Goal: Task Accomplishment & Management: Manage account settings

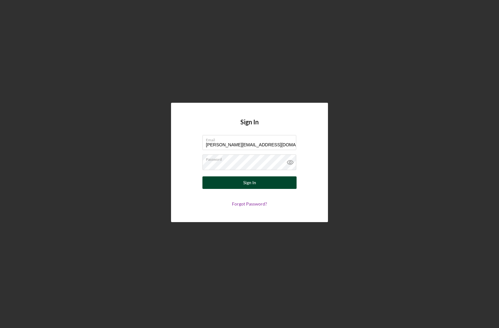
click at [268, 183] on button "Sign In" at bounding box center [249, 183] width 94 height 13
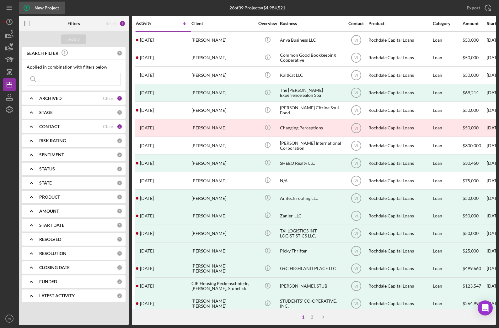
click at [43, 8] on div "New Project" at bounding box center [47, 8] width 24 height 13
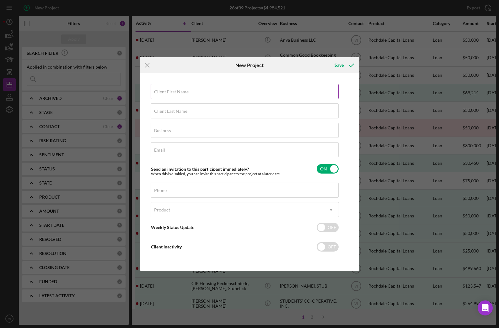
click at [311, 99] on input "Client First Name" at bounding box center [245, 91] width 188 height 15
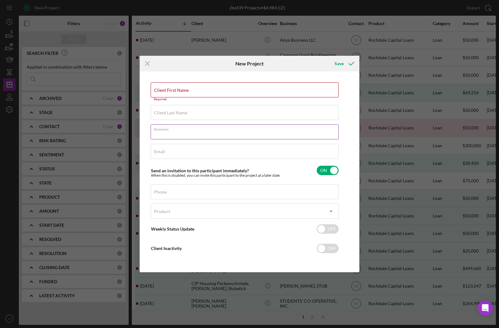
click at [189, 135] on div "Business Required" at bounding box center [245, 133] width 188 height 16
type input "La Montanita Food Coop"
click at [332, 172] on input "checkbox" at bounding box center [328, 170] width 22 height 9
checkbox input "false"
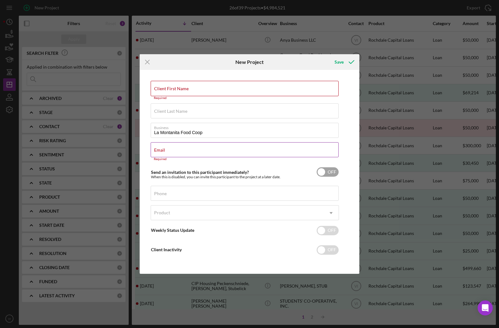
click at [300, 156] on div "Email Required" at bounding box center [245, 151] width 188 height 19
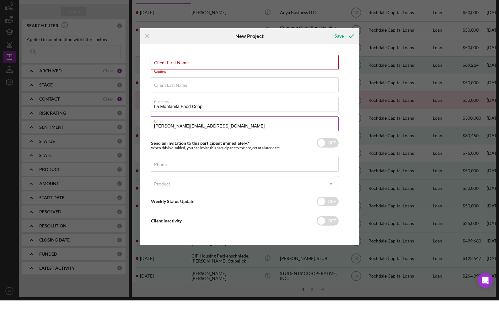
scroll to position [8, 0]
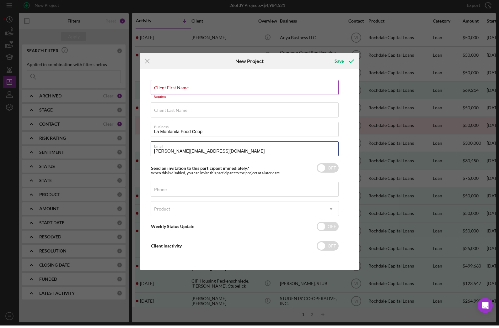
type input "[PERSON_NAME][EMAIL_ADDRESS][DOMAIN_NAME]"
click at [303, 83] on input "Client First Name" at bounding box center [245, 90] width 188 height 15
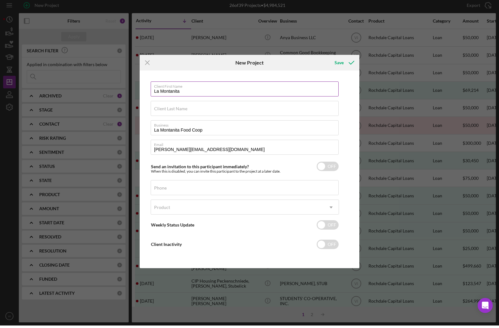
type input "La Montanita"
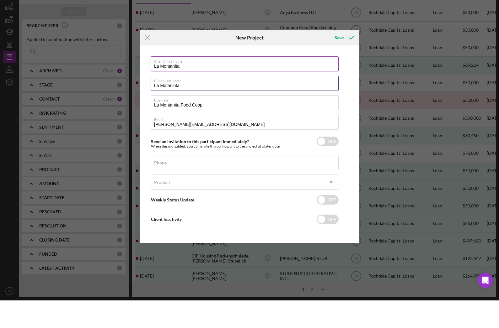
type input "La Motaninta"
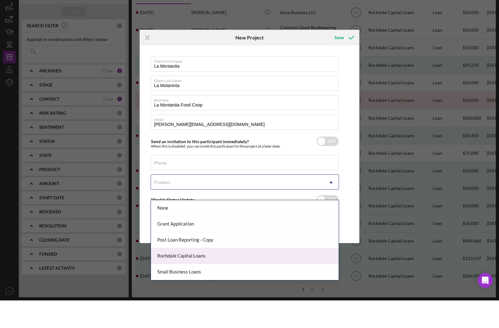
click at [243, 276] on div "Rochdale Capital Loans" at bounding box center [245, 284] width 188 height 16
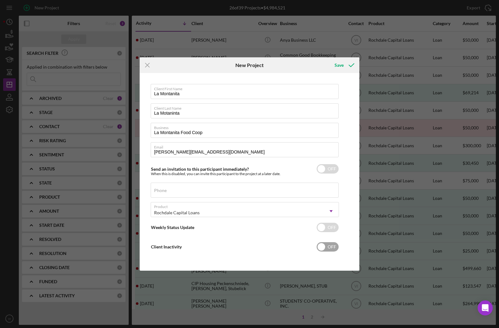
click at [328, 247] on input "checkbox" at bounding box center [328, 247] width 22 height 9
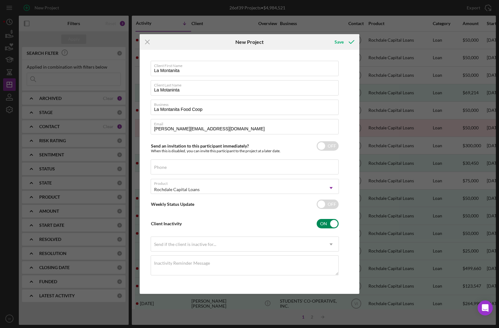
click at [328, 224] on input "checkbox" at bounding box center [328, 223] width 22 height 9
checkbox input "false"
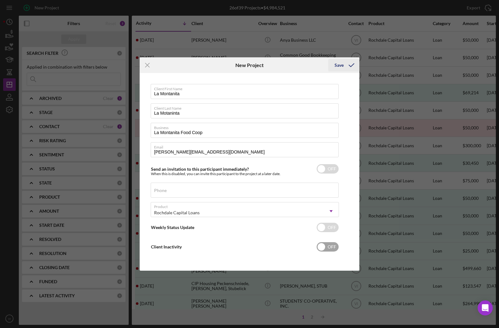
click at [343, 67] on div "Save" at bounding box center [338, 65] width 9 height 13
click at [341, 62] on div "Save" at bounding box center [338, 65] width 9 height 13
click at [348, 63] on icon "submit" at bounding box center [352, 65] width 16 height 16
click at [346, 65] on icon "submit" at bounding box center [352, 65] width 16 height 16
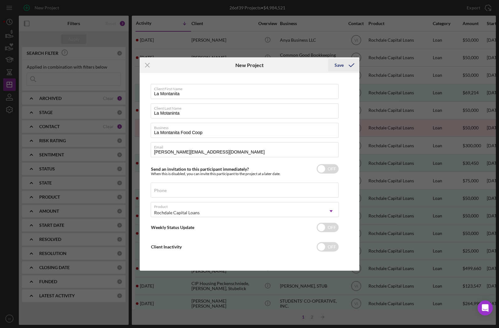
click at [347, 65] on icon "submit" at bounding box center [352, 65] width 16 height 16
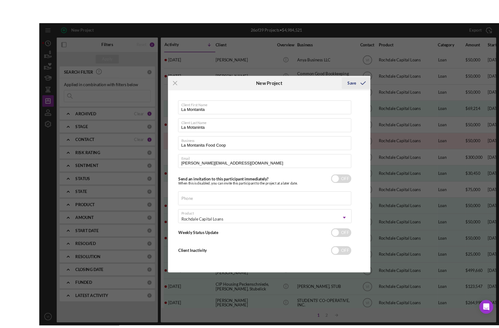
scroll to position [1, 0]
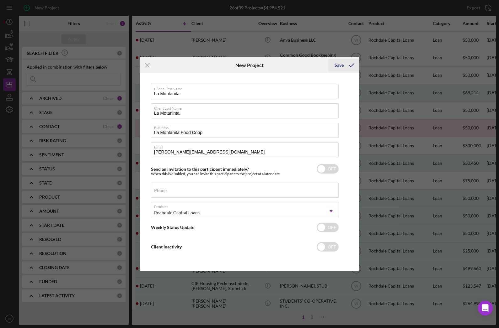
click at [342, 68] on div "Save" at bounding box center [338, 65] width 9 height 13
click at [336, 69] on div "Save" at bounding box center [338, 65] width 9 height 13
click at [148, 67] on line at bounding box center [147, 65] width 4 height 4
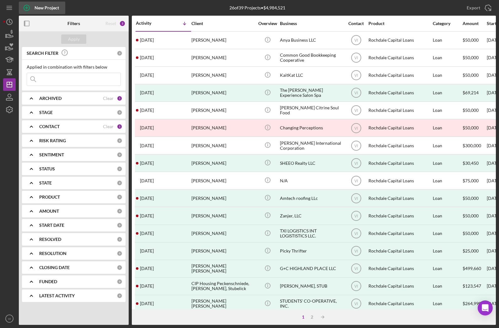
click at [43, 7] on div "New Project" at bounding box center [47, 8] width 24 height 13
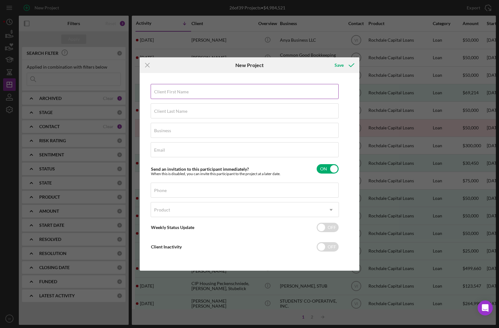
click at [309, 99] on input "Client First Name" at bounding box center [245, 91] width 188 height 15
type input "L"
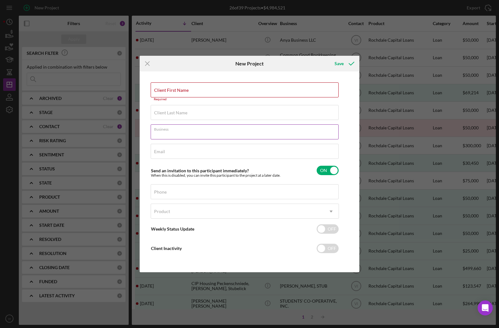
click at [170, 137] on input "Business" at bounding box center [245, 132] width 188 height 15
type input "La Montanita"
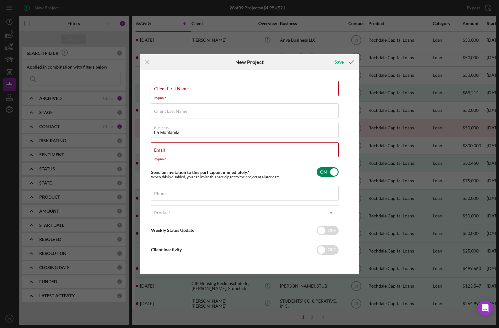
click at [329, 180] on div "Send an invitation to this participant immediately? When this is disabled, you …" at bounding box center [245, 172] width 188 height 15
checkbox input "false"
click at [286, 155] on input "Email" at bounding box center [245, 149] width 188 height 15
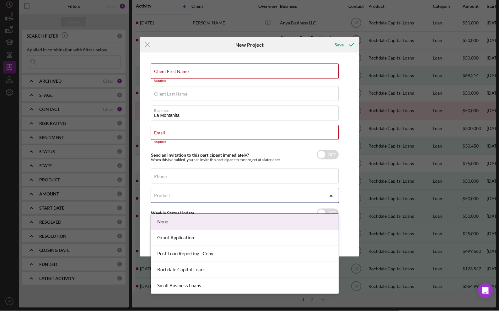
click at [287, 206] on div "Product" at bounding box center [237, 213] width 173 height 14
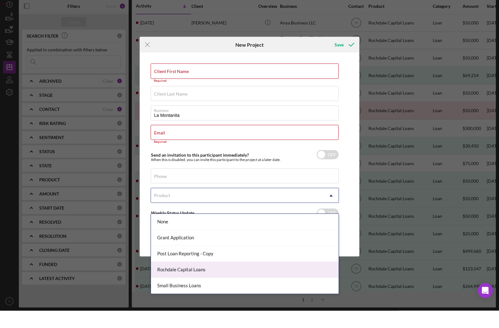
click at [250, 280] on div "Rochdale Capital Loans" at bounding box center [245, 288] width 188 height 16
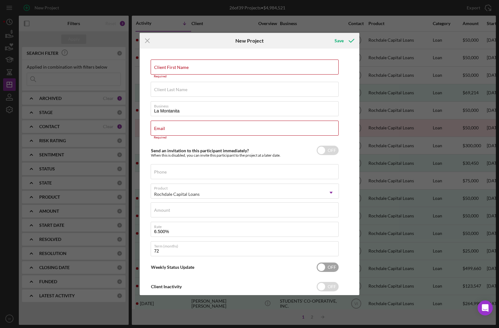
scroll to position [0, 0]
click at [217, 87] on div "Client Last Name Required" at bounding box center [245, 90] width 188 height 16
click at [213, 70] on div "Client First Name Required" at bounding box center [245, 69] width 188 height 19
type input "La Montanita"
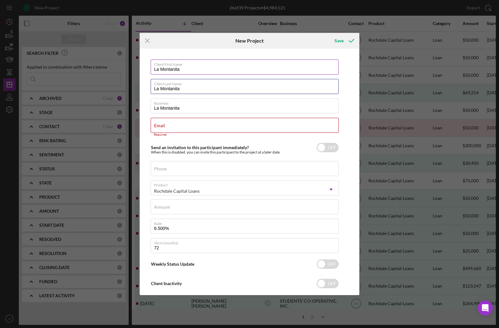
type input "La Montanita"
type input "[PERSON_NAME][EMAIL_ADDRESS][DOMAIN_NAME]"
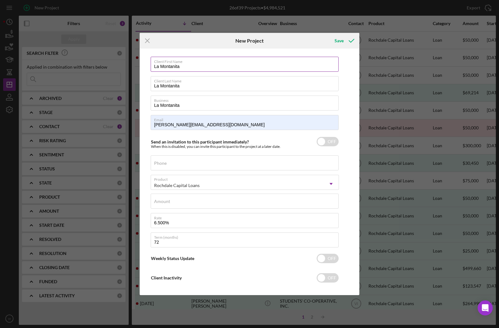
scroll to position [3, 0]
click at [292, 197] on input "Amount" at bounding box center [245, 201] width 188 height 15
type input "$500,000"
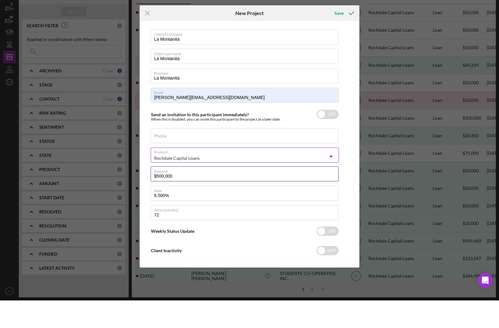
scroll to position [8, 0]
click at [201, 222] on div "Client First Name La Montanita Client Last Name La Montanita Business [GEOGRAPH…" at bounding box center [245, 174] width 188 height 234
drag, startPoint x: 195, startPoint y: 214, endPoint x: 195, endPoint y: 242, distance: 27.6
click at [195, 214] on div "Client First Name La Montanita Client Last Name La Montanita Business [GEOGRAPH…" at bounding box center [245, 174] width 188 height 234
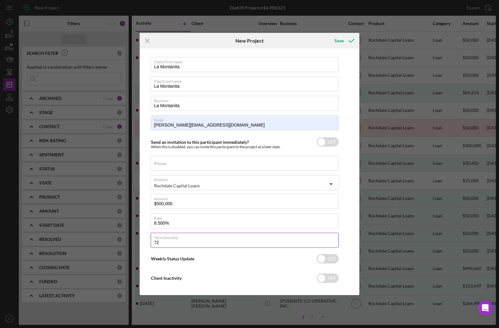
click at [188, 245] on input "72" at bounding box center [245, 240] width 188 height 15
type input "7"
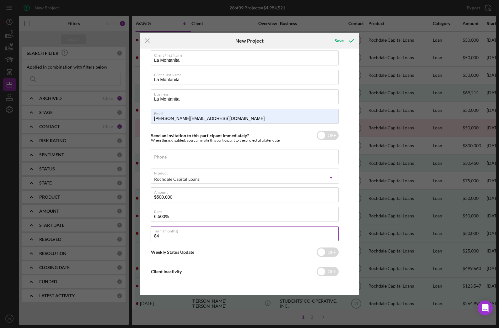
scroll to position [9, 0]
type input "84"
click at [351, 38] on icon "submit" at bounding box center [352, 41] width 16 height 16
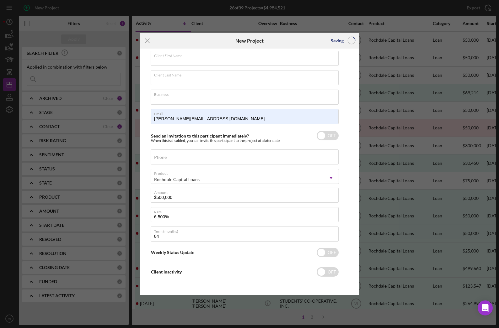
checkbox input "true"
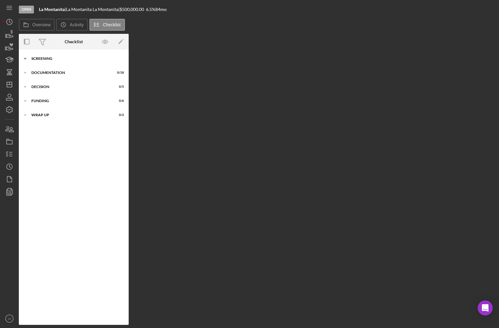
click at [40, 57] on div "Screening" at bounding box center [75, 59] width 89 height 4
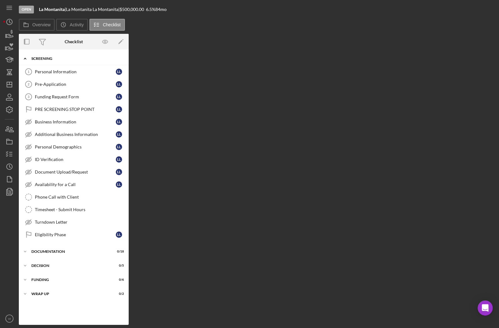
click at [32, 57] on div "Screening" at bounding box center [75, 59] width 89 height 4
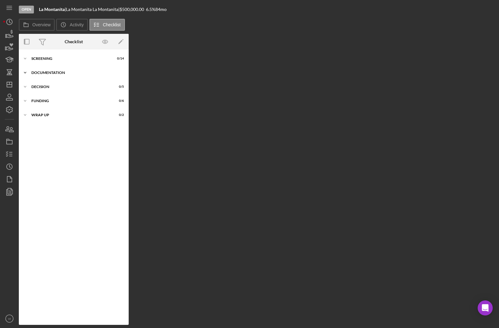
click at [33, 71] on div "Documentation" at bounding box center [75, 73] width 89 height 4
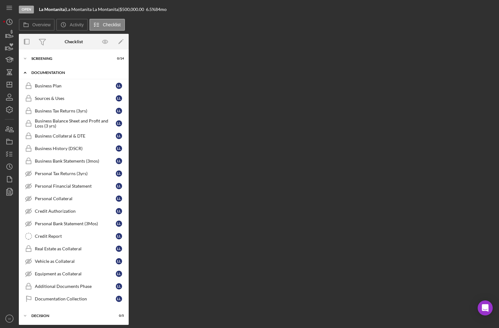
click at [31, 67] on icon "Icon/Expander" at bounding box center [25, 73] width 13 height 13
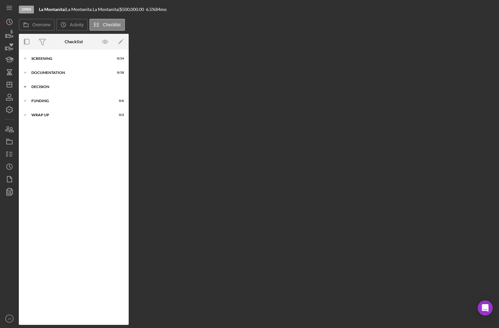
click at [33, 85] on div "Decision" at bounding box center [75, 87] width 89 height 4
click at [35, 85] on div "Decision" at bounding box center [75, 87] width 89 height 4
click at [32, 99] on div "Funding" at bounding box center [75, 101] width 89 height 4
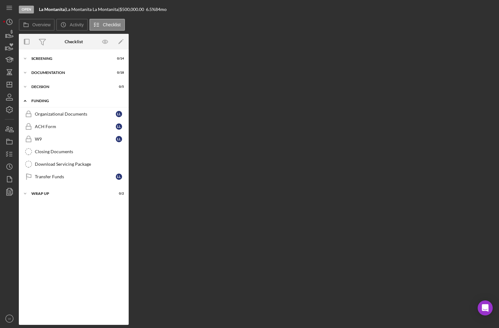
click at [32, 99] on div "Funding" at bounding box center [75, 101] width 89 height 4
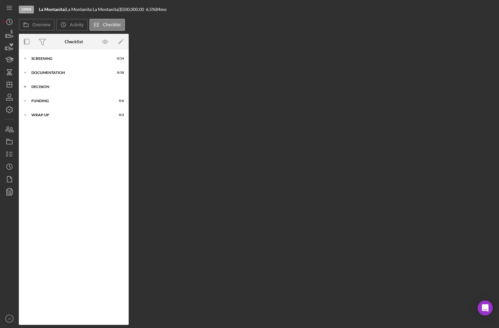
click at [37, 81] on div "Icon/Expander Decision 0 / 5" at bounding box center [74, 87] width 110 height 13
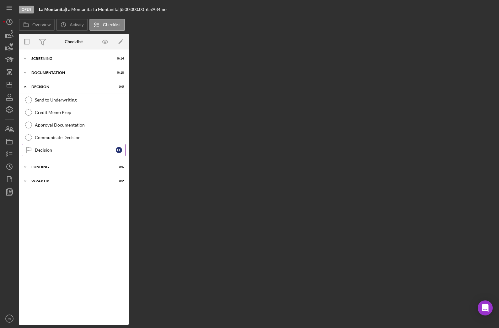
click at [40, 148] on div "Decision" at bounding box center [75, 150] width 81 height 5
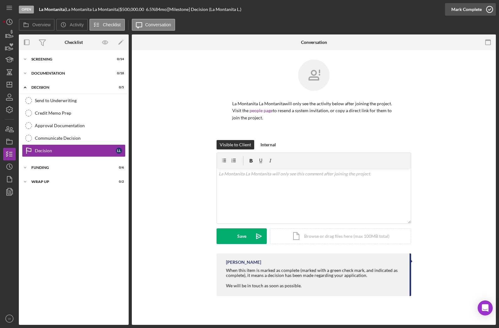
click at [486, 7] on icon "button" at bounding box center [490, 10] width 16 height 16
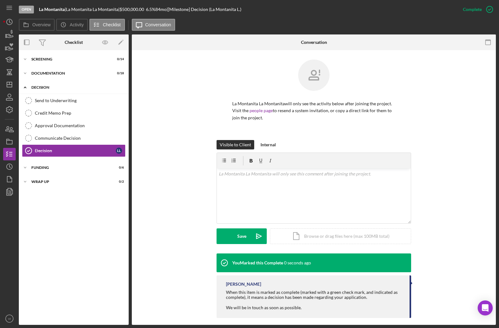
click at [35, 86] on div "Decision" at bounding box center [75, 88] width 89 height 4
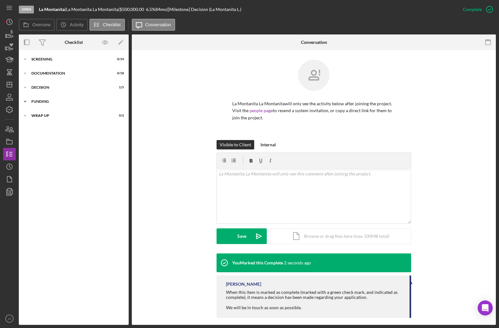
click at [35, 100] on div "Funding" at bounding box center [75, 102] width 89 height 4
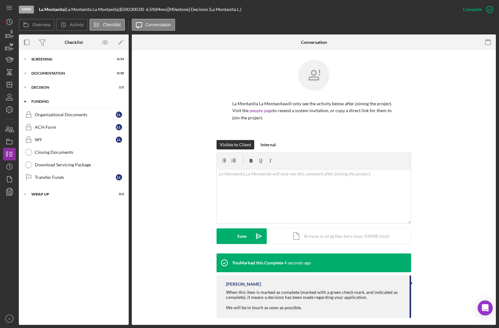
click at [30, 95] on icon "Icon/Expander" at bounding box center [25, 101] width 13 height 13
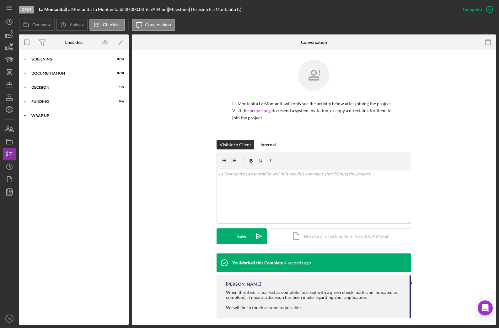
click at [35, 114] on div "Wrap up" at bounding box center [75, 116] width 89 height 4
click at [40, 126] on div "Confirm Funds Have Been Received" at bounding box center [75, 128] width 81 height 5
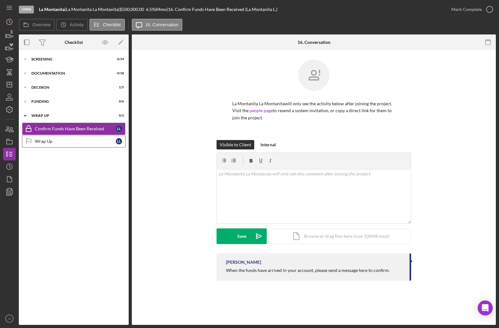
click at [44, 139] on div "Wrap Up" at bounding box center [75, 141] width 81 height 5
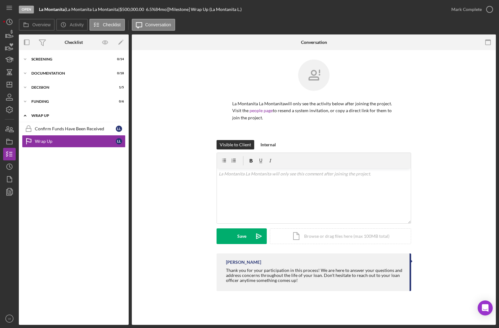
click at [34, 109] on div "Icon/Expander Wrap up 0 / 2" at bounding box center [74, 115] width 110 height 13
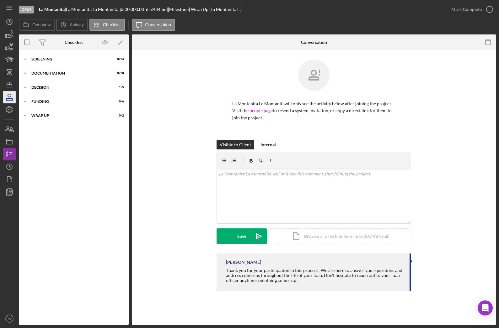
click at [10, 94] on icon "button" at bounding box center [9, 95] width 3 height 3
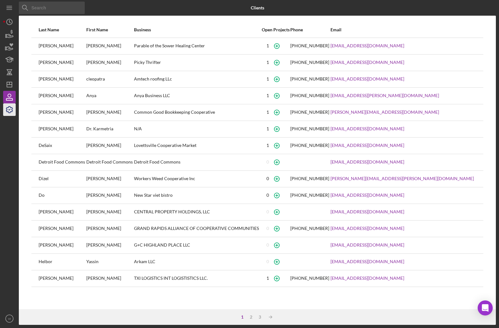
click at [11, 102] on icon "button" at bounding box center [10, 110] width 16 height 16
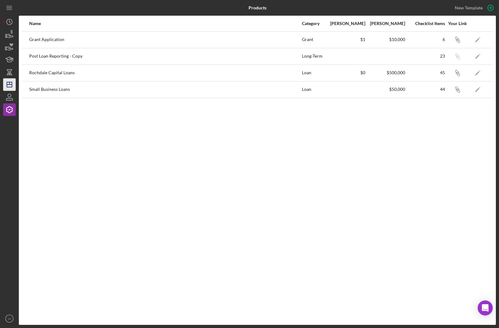
click at [10, 85] on line "button" at bounding box center [9, 85] width 5 height 0
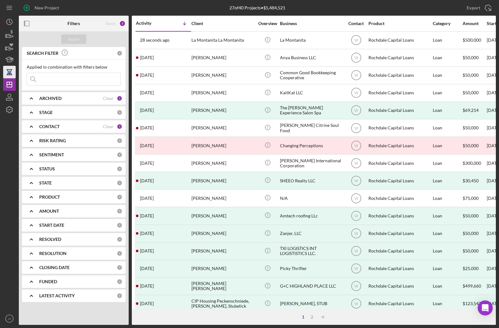
click at [10, 69] on icon "button" at bounding box center [10, 69] width 6 height 1
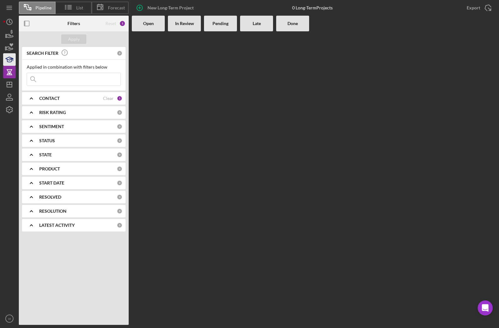
click at [11, 59] on icon "button" at bounding box center [10, 60] width 3 height 2
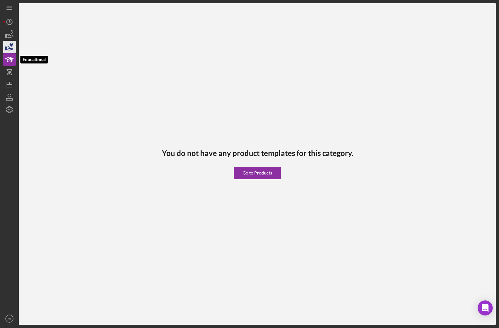
click at [8, 47] on icon "button" at bounding box center [9, 48] width 7 height 3
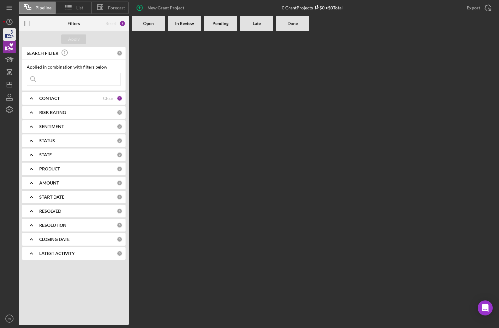
click at [10, 27] on icon "button" at bounding box center [10, 35] width 16 height 16
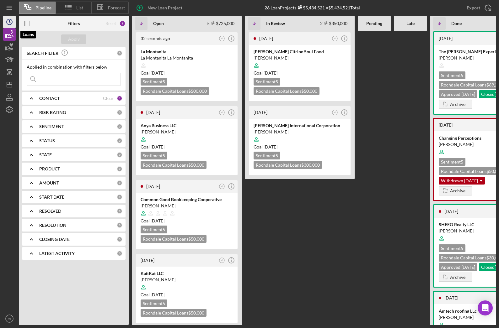
click at [10, 20] on polyline "button" at bounding box center [9, 21] width 1 height 3
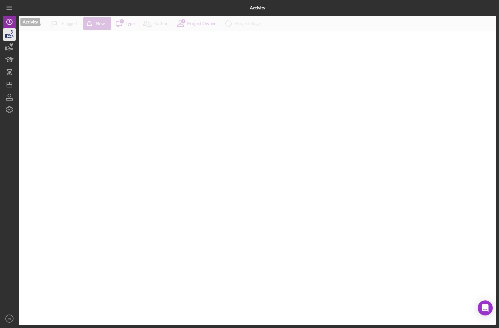
click at [12, 27] on icon "button" at bounding box center [10, 35] width 16 height 16
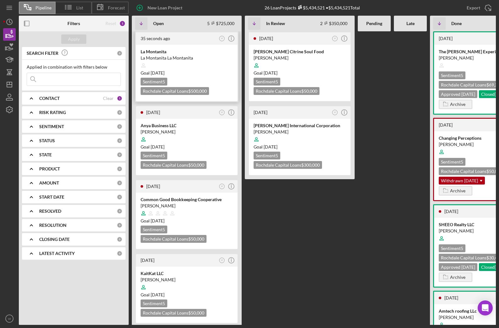
click at [220, 70] on div "Goal [DATE]" at bounding box center [187, 73] width 92 height 6
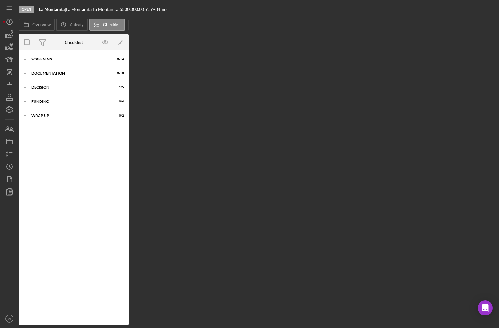
click at [233, 35] on div "Overview Internal Workflow Stage Open Icon/Dropdown Arrow Archive (can unarchiv…" at bounding box center [257, 180] width 477 height 291
click at [11, 121] on icon "button" at bounding box center [10, 129] width 16 height 16
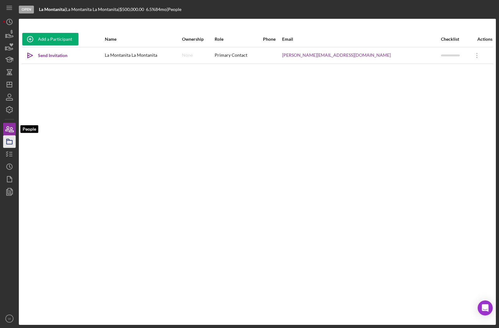
click at [12, 137] on icon "button" at bounding box center [10, 142] width 16 height 16
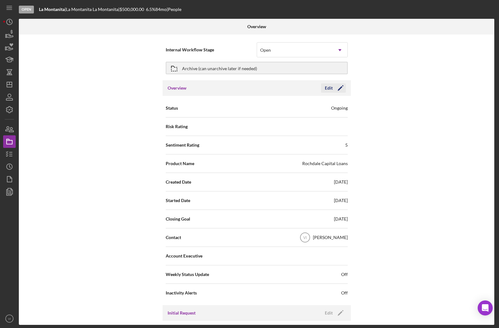
click at [328, 83] on div "Edit" at bounding box center [329, 87] width 8 height 9
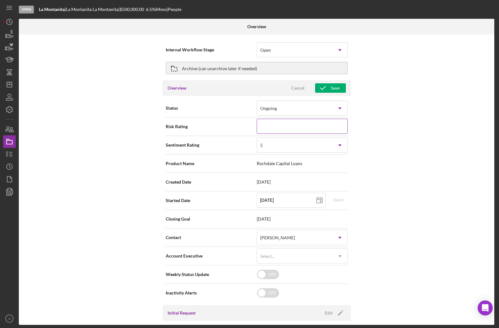
click at [329, 119] on input at bounding box center [302, 126] width 91 height 15
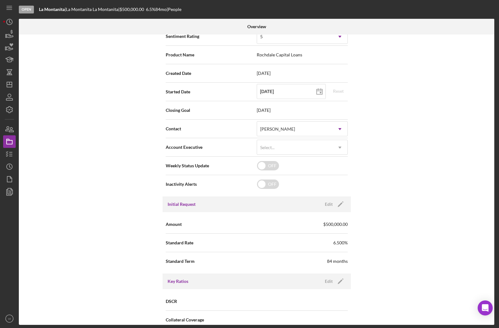
scroll to position [136, 0]
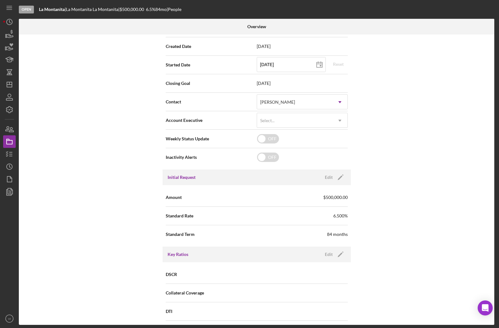
type input "4"
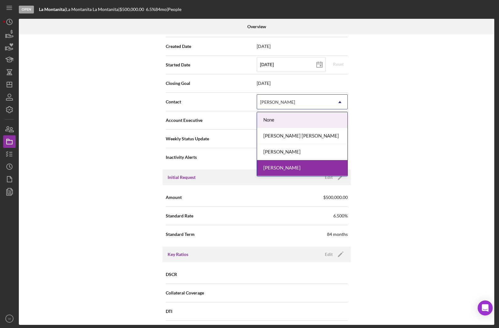
click at [302, 130] on div "[PERSON_NAME] [PERSON_NAME]" at bounding box center [302, 136] width 90 height 16
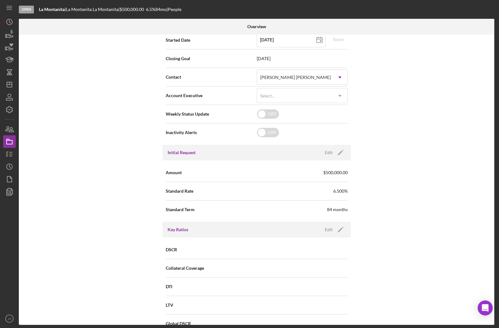
scroll to position [162, 0]
click at [320, 125] on div "OFF" at bounding box center [303, 131] width 92 height 13
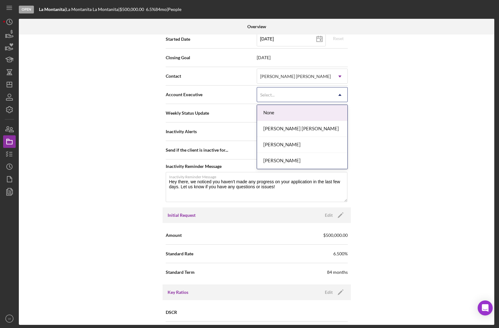
click at [308, 121] on div "[PERSON_NAME] [PERSON_NAME]" at bounding box center [302, 129] width 90 height 16
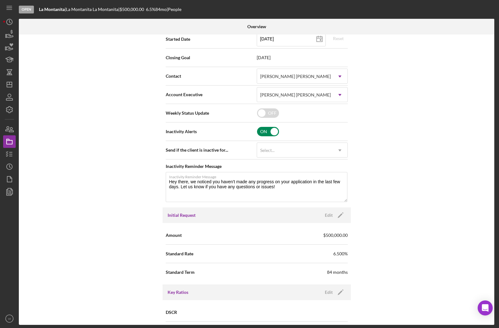
click at [272, 127] on input "checkbox" at bounding box center [268, 131] width 22 height 9
checkbox input "false"
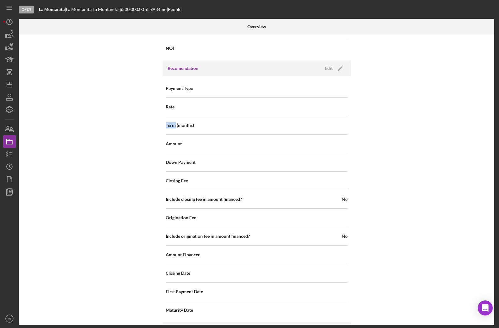
scroll to position [492, 0]
click at [332, 63] on div "Edit" at bounding box center [329, 67] width 8 height 9
click at [326, 62] on icon "button" at bounding box center [323, 68] width 16 height 16
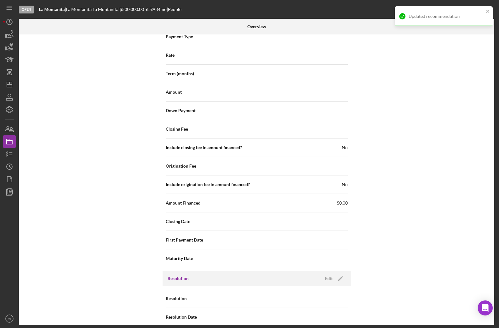
scroll to position [543, 0]
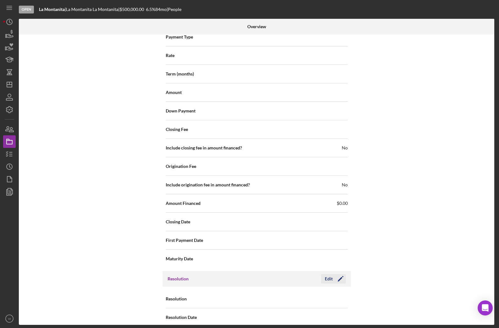
click at [336, 271] on icon "Icon/Edit" at bounding box center [341, 279] width 16 height 16
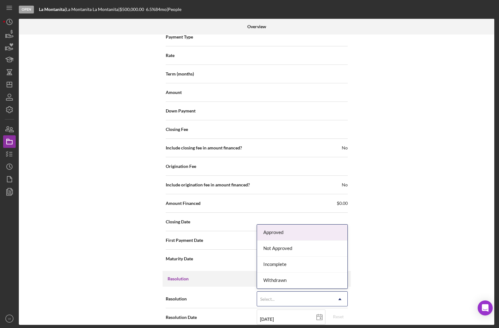
click at [304, 227] on div "Approved" at bounding box center [302, 233] width 90 height 16
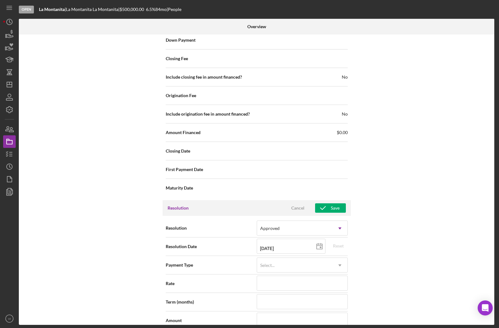
click at [382, 184] on div "Internal Workflow Stage Open Icon/Dropdown Arrow Archive (can unarchive later i…" at bounding box center [256, 180] width 475 height 291
click at [361, 184] on div "Internal Workflow Stage Open Icon/Dropdown Arrow Archive (can unarchive later i…" at bounding box center [256, 180] width 475 height 291
type input "[DATE]"
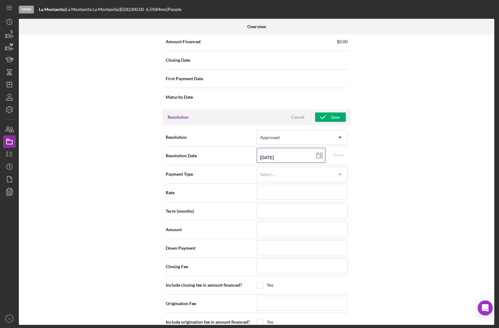
scroll to position [716, 0]
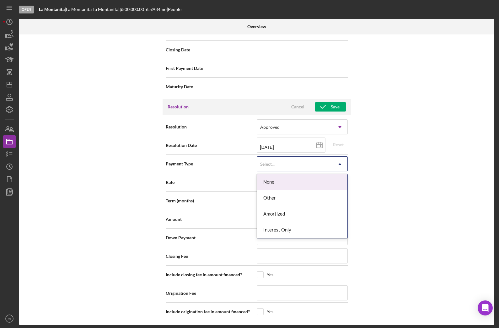
click at [296, 206] on div "Amortized" at bounding box center [302, 214] width 90 height 16
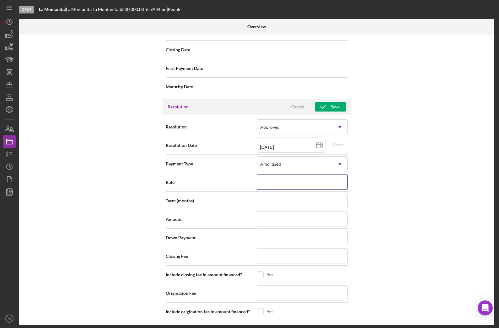
type input ".%"
type input "7%"
click at [305, 193] on input at bounding box center [302, 200] width 91 height 15
type input "7.000%"
type input "8"
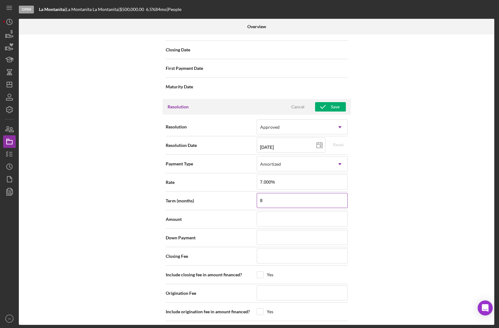
type input "84"
click at [318, 212] on input at bounding box center [302, 219] width 91 height 15
type input "$5"
type input "$50"
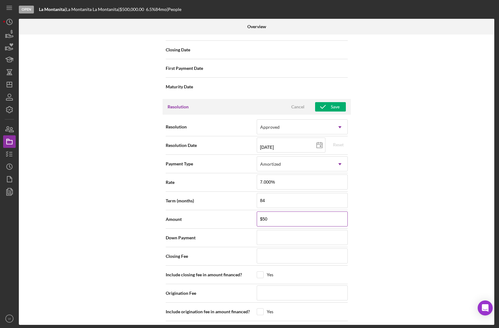
type input "$500"
type input "$5,000"
type input "$50,000"
type input "$500,000"
click at [323, 231] on input at bounding box center [302, 237] width 91 height 15
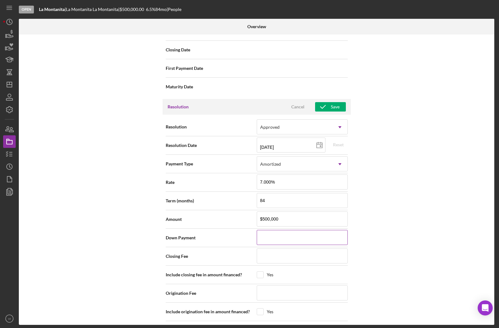
type input "$0"
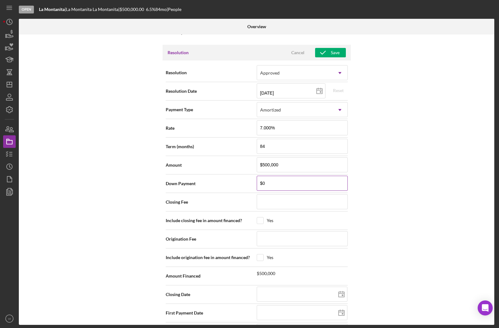
scroll to position [770, 0]
click at [330, 195] on input at bounding box center [302, 202] width 91 height 15
type input "$5"
type input "$50"
type input "$500"
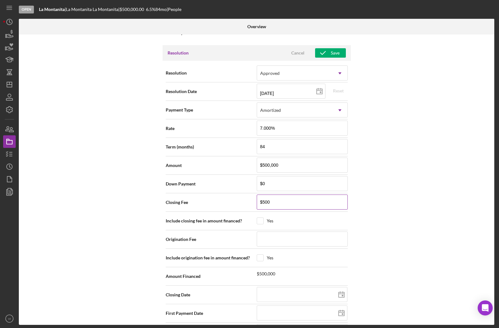
type input "$5,000"
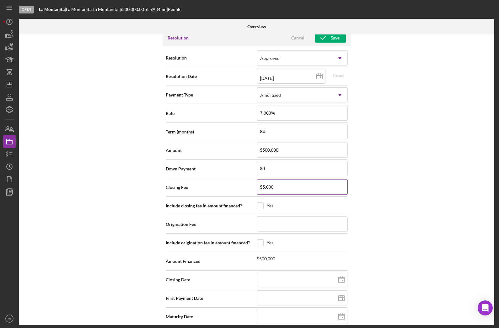
scroll to position [784, 0]
click at [286, 217] on input at bounding box center [302, 224] width 91 height 15
type input "$0"
click at [262, 241] on input "checkbox" at bounding box center [260, 244] width 6 height 6
checkbox input "true"
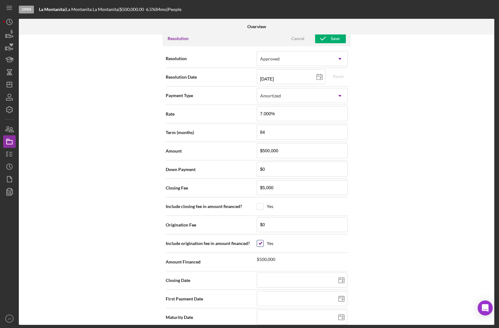
click at [259, 241] on input "checkbox" at bounding box center [260, 244] width 6 height 6
checkbox input "false"
click at [259, 204] on input "checkbox" at bounding box center [260, 207] width 6 height 6
checkbox input "true"
click at [344, 280] on line at bounding box center [342, 280] width 6 height 0
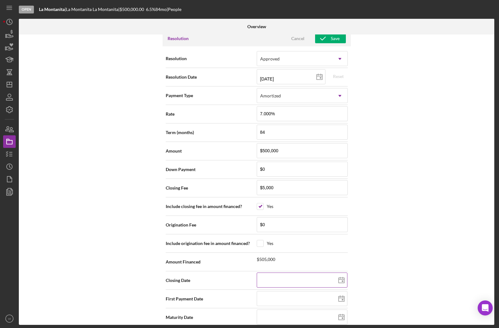
click at [314, 274] on input at bounding box center [302, 280] width 91 height 15
type input "0m/dd/yyyy"
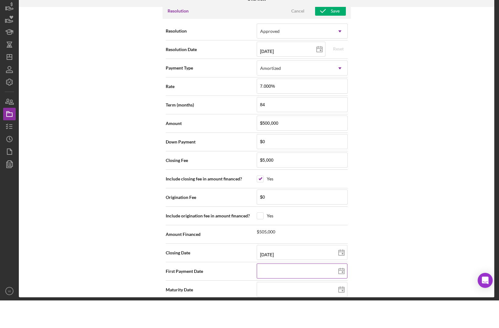
click at [324, 291] on input at bounding box center [302, 298] width 91 height 15
click at [342, 318] on rect at bounding box center [343, 319] width 2 height 2
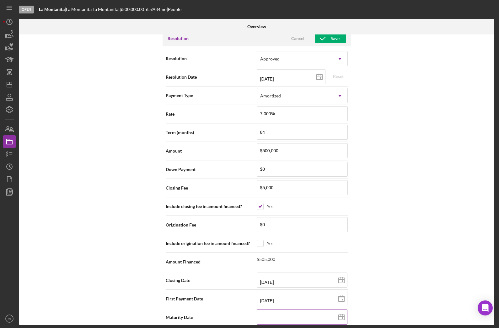
click at [311, 310] on input at bounding box center [302, 317] width 91 height 15
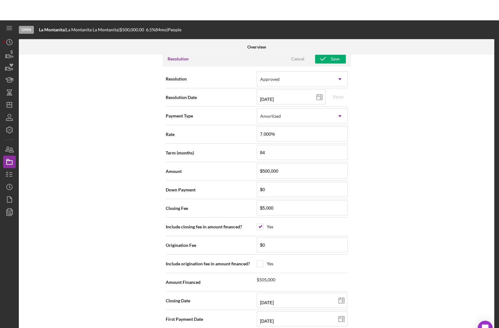
scroll to position [0, 0]
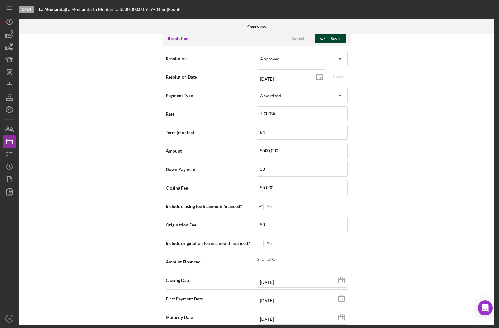
click at [333, 38] on div "Save" at bounding box center [335, 38] width 9 height 9
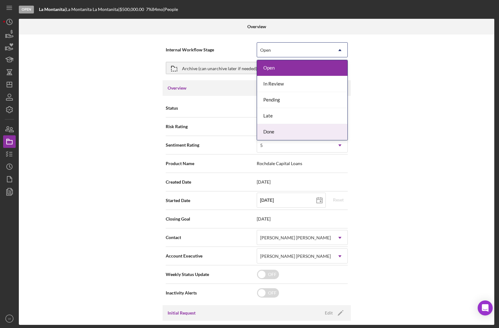
click at [313, 131] on div "Done" at bounding box center [302, 132] width 90 height 16
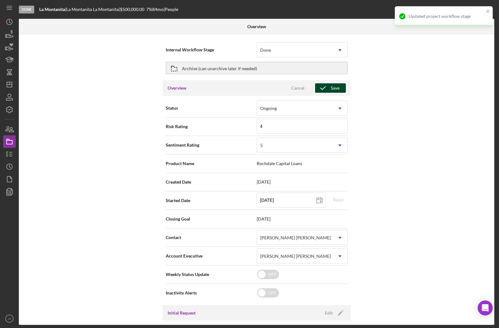
click at [331, 87] on div "Save" at bounding box center [335, 87] width 9 height 9
